Goal: Information Seeking & Learning: Learn about a topic

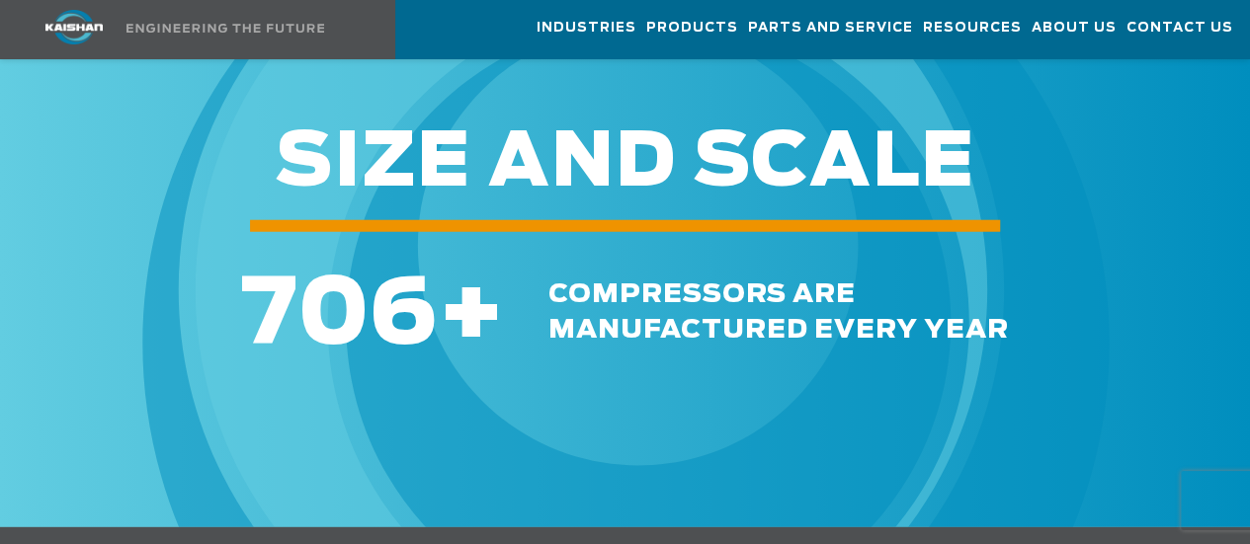
scroll to position [6225, 0]
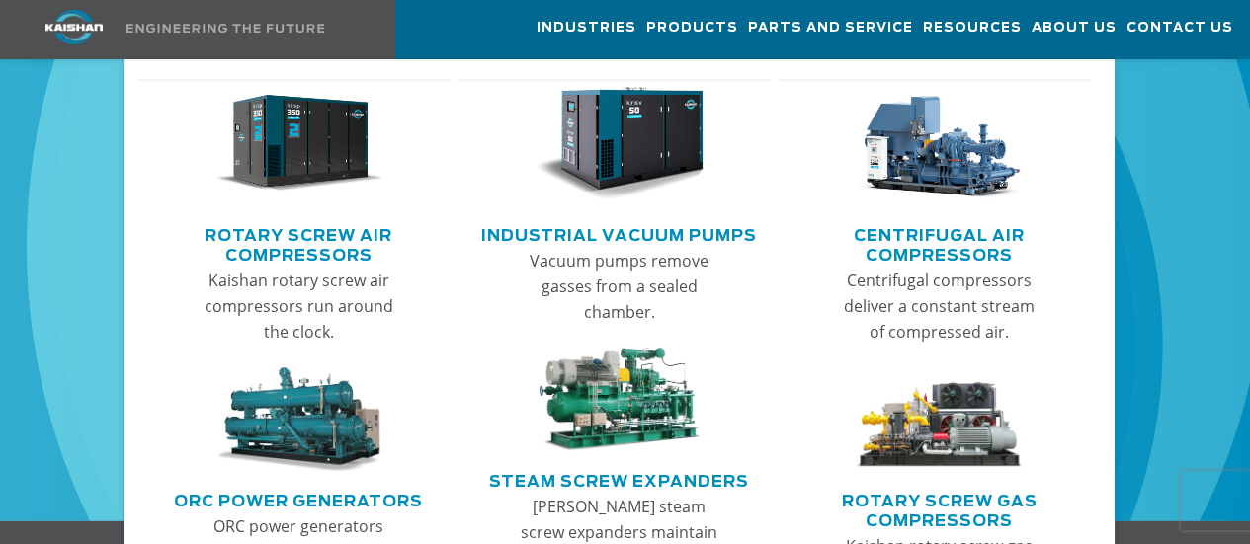
click at [292, 209] on link "Main menu" at bounding box center [299, 148] width 281 height 139
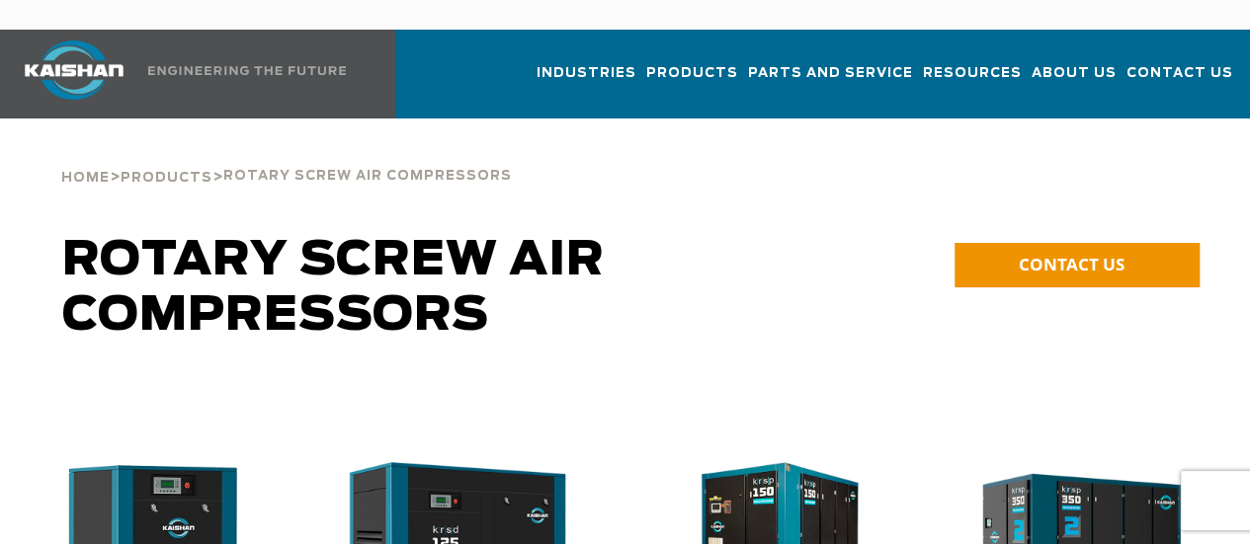
scroll to position [395, 0]
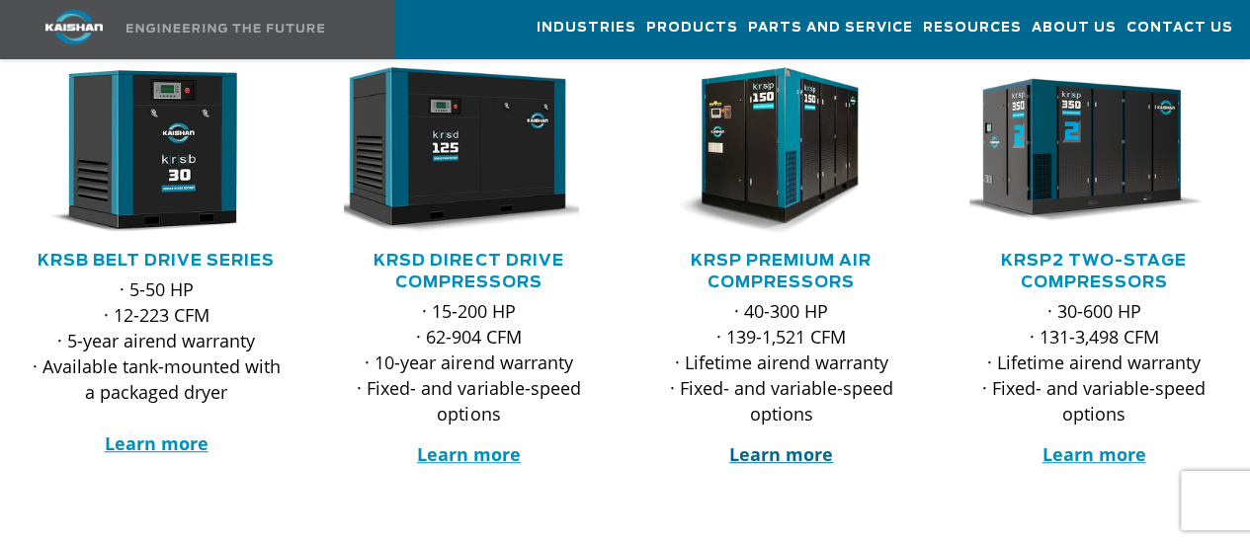
click at [759, 443] on strong "Learn more" at bounding box center [781, 455] width 104 height 24
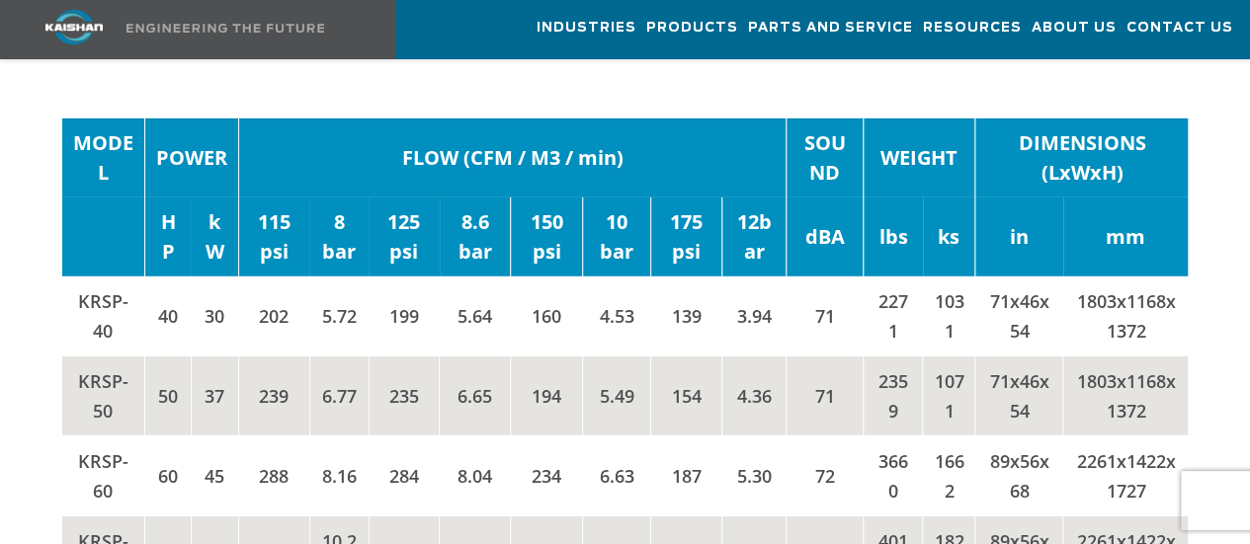
scroll to position [3458, 0]
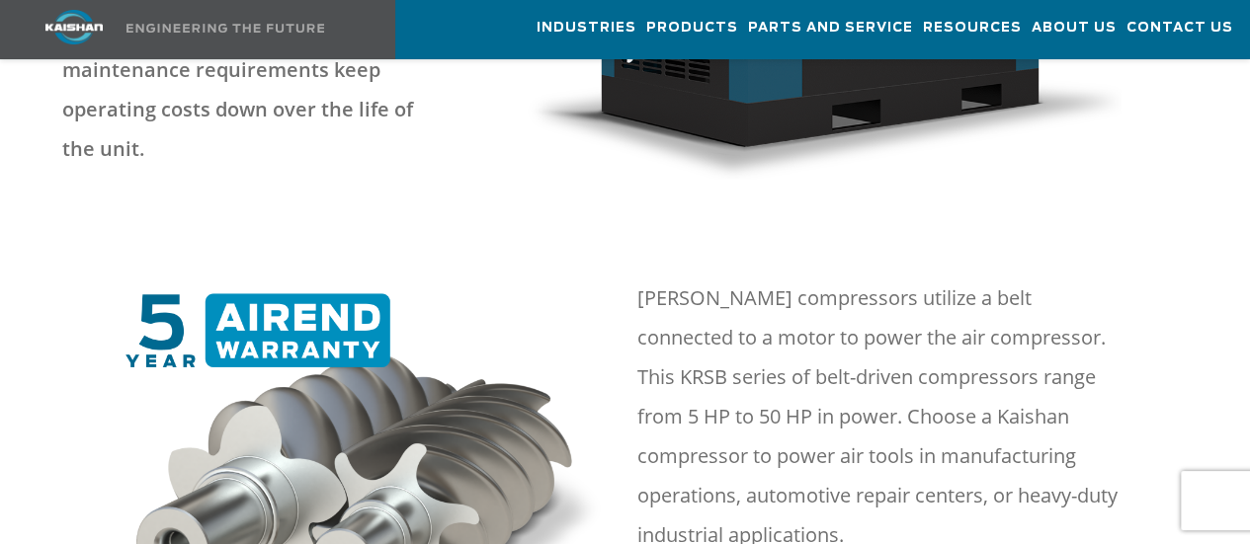
scroll to position [790, 0]
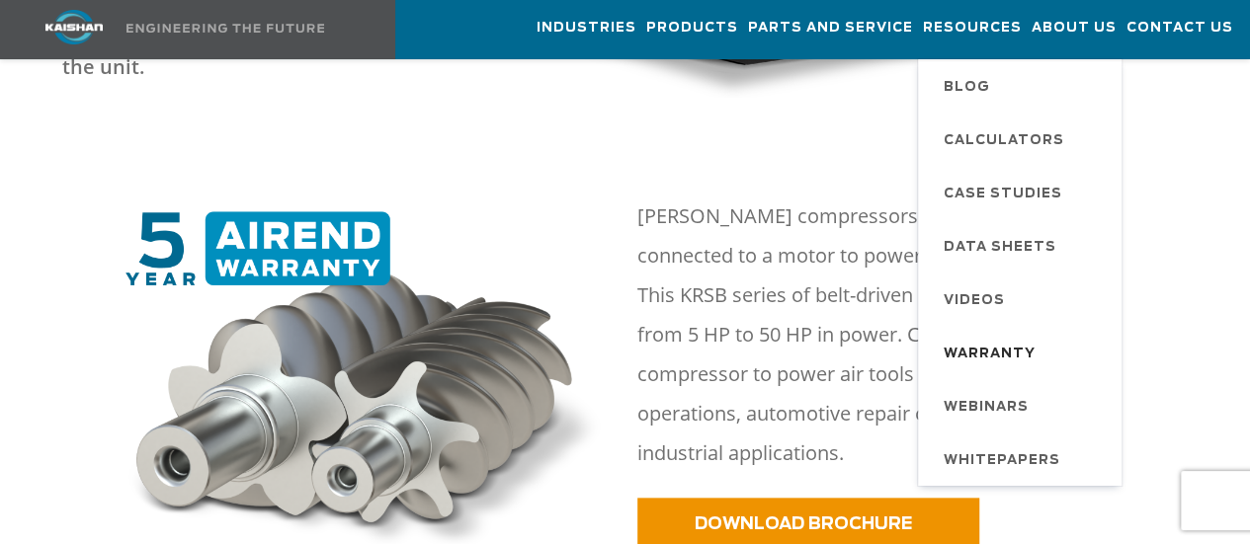
click at [982, 347] on span "Warranty" at bounding box center [990, 355] width 92 height 34
